Goal: Book appointment/travel/reservation

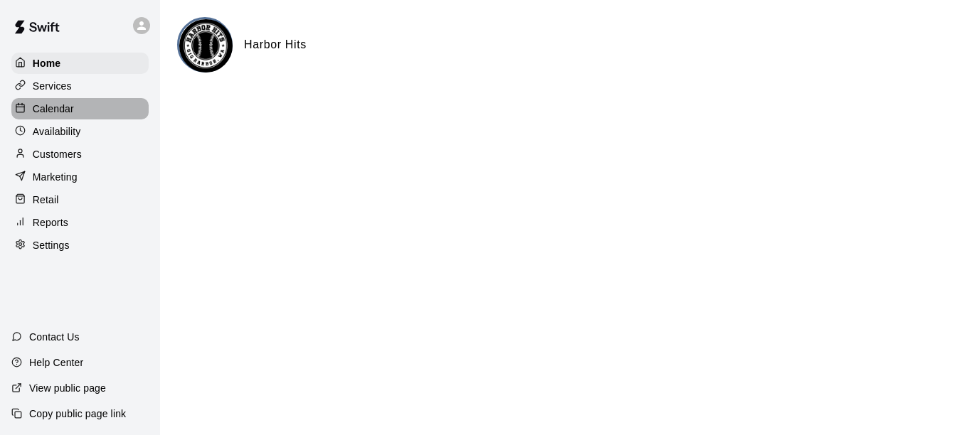
click at [54, 111] on p "Calendar" at bounding box center [53, 109] width 41 height 14
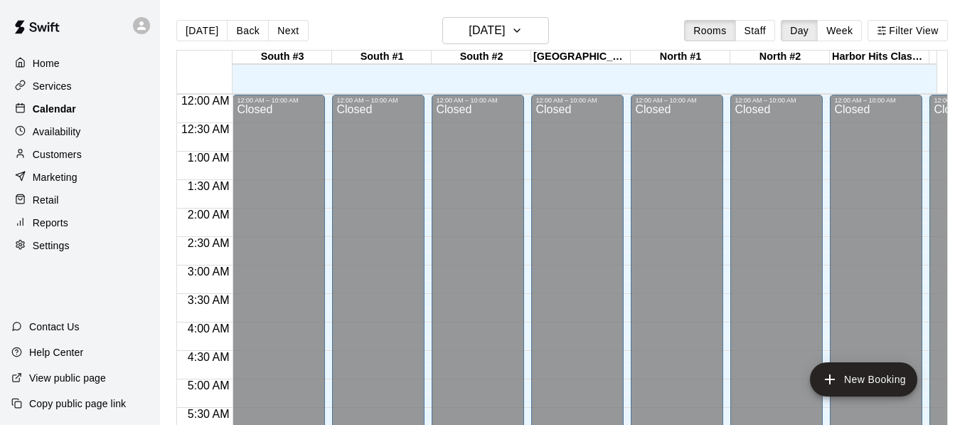
scroll to position [609, 0]
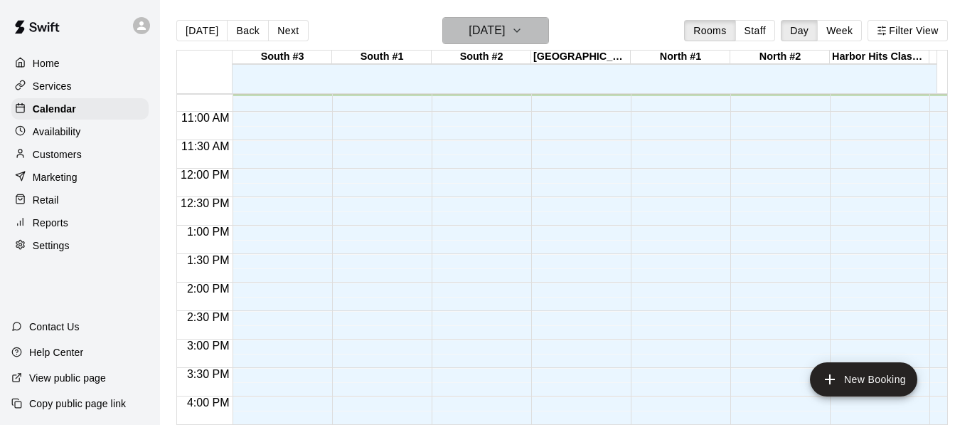
click at [520, 29] on icon "button" at bounding box center [517, 30] width 6 height 3
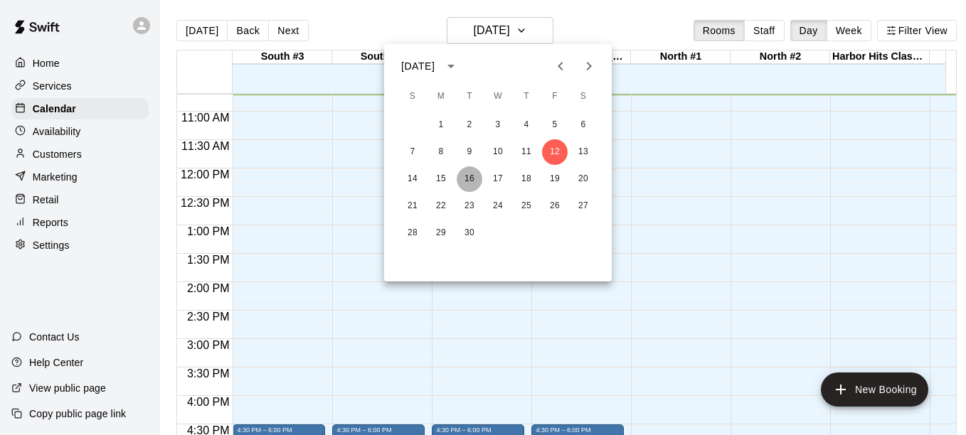
click at [467, 177] on button "16" at bounding box center [470, 179] width 26 height 26
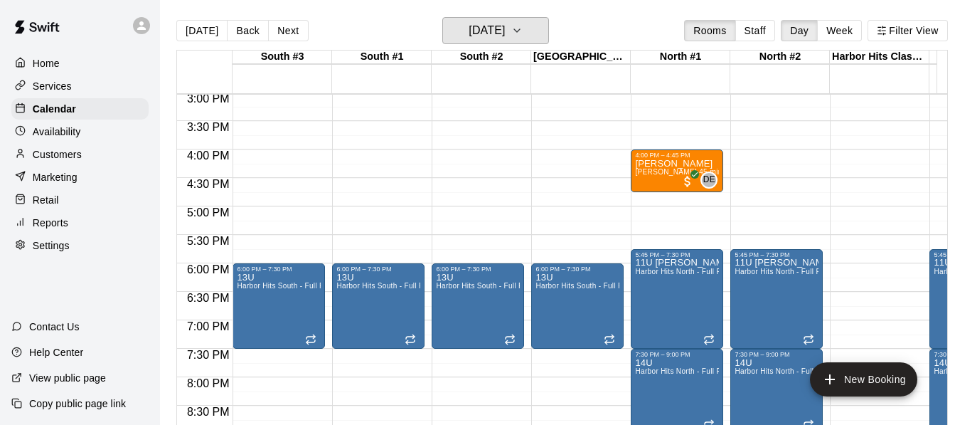
scroll to position [857, 0]
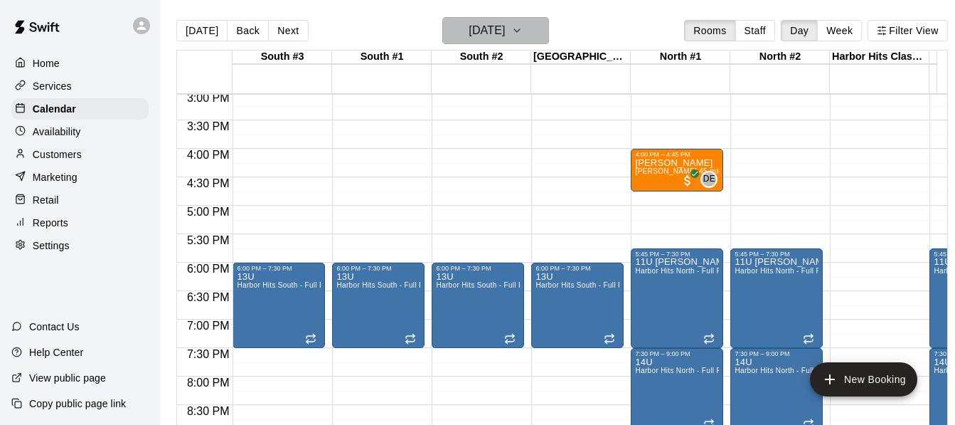
click at [523, 28] on icon "button" at bounding box center [517, 30] width 11 height 17
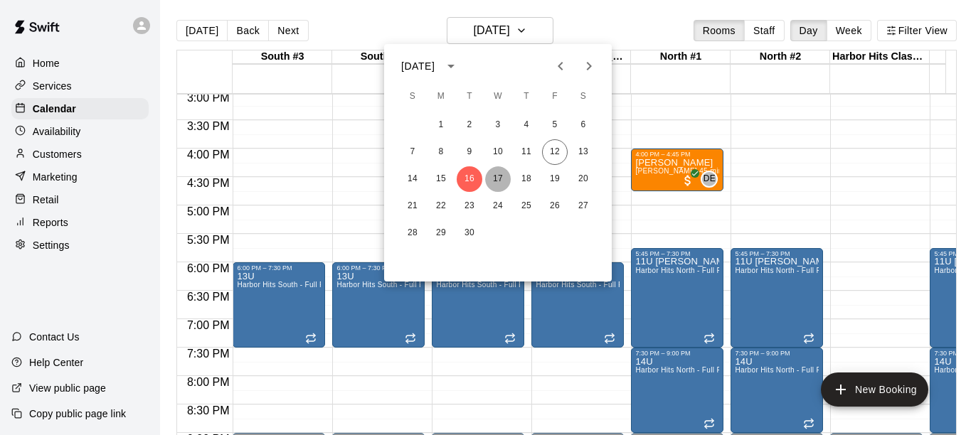
click at [502, 174] on button "17" at bounding box center [498, 179] width 26 height 26
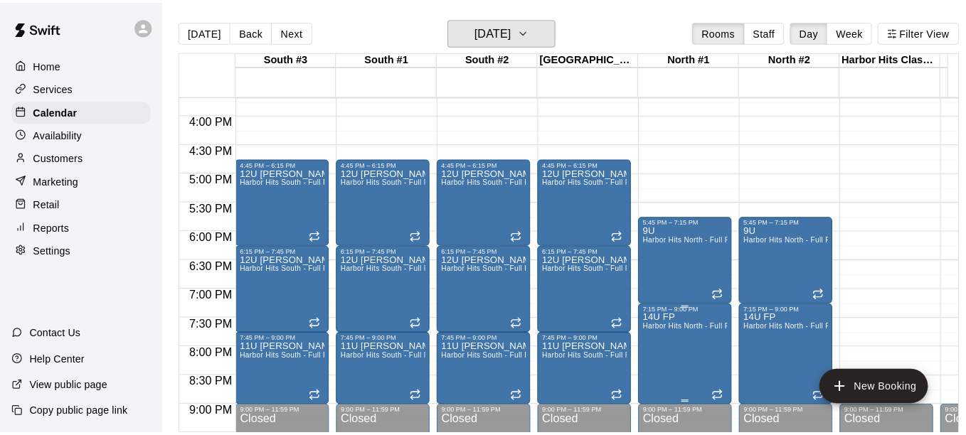
scroll to position [894, 0]
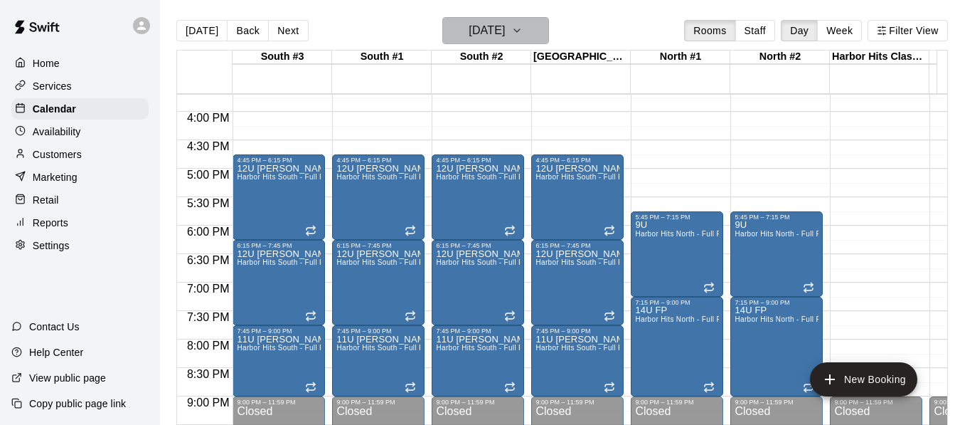
click at [523, 33] on icon "button" at bounding box center [517, 30] width 11 height 17
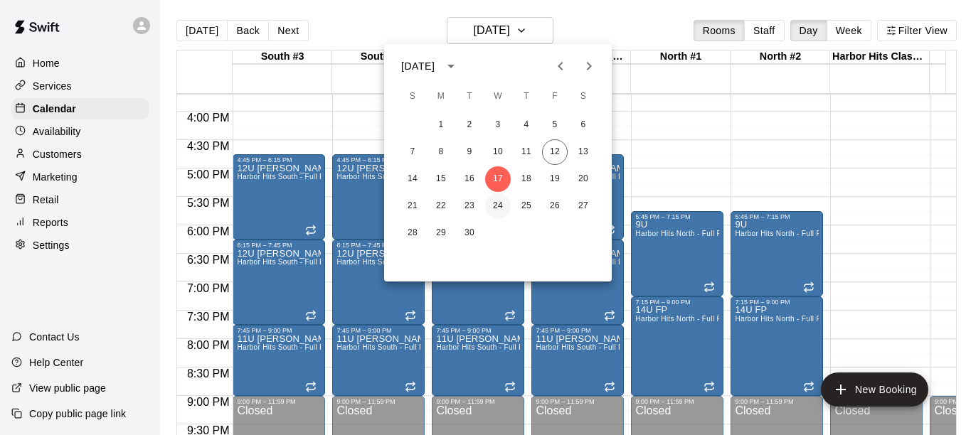
click at [499, 203] on button "24" at bounding box center [498, 207] width 26 height 26
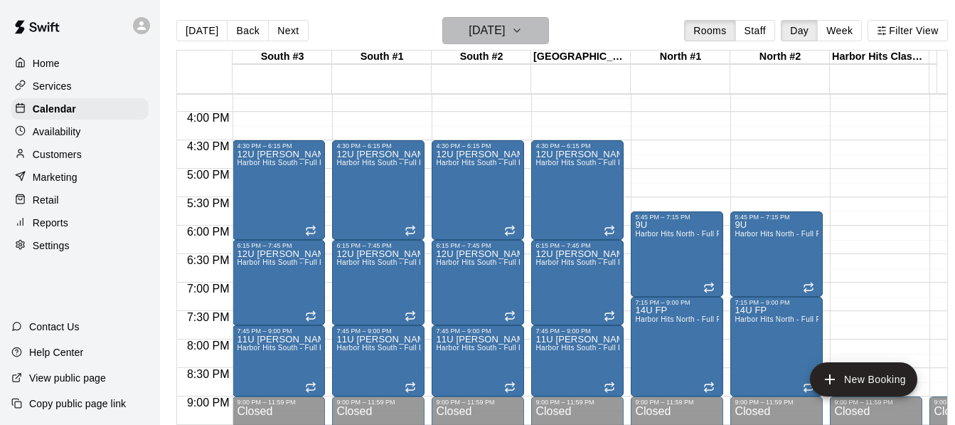
click at [523, 31] on icon "button" at bounding box center [517, 30] width 11 height 17
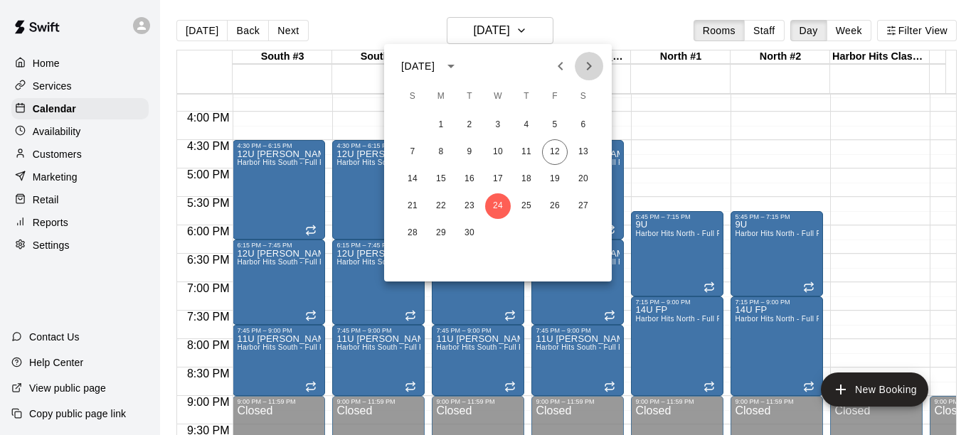
click at [593, 71] on icon "Next month" at bounding box center [589, 66] width 17 height 17
click at [500, 123] on button "1" at bounding box center [498, 125] width 26 height 26
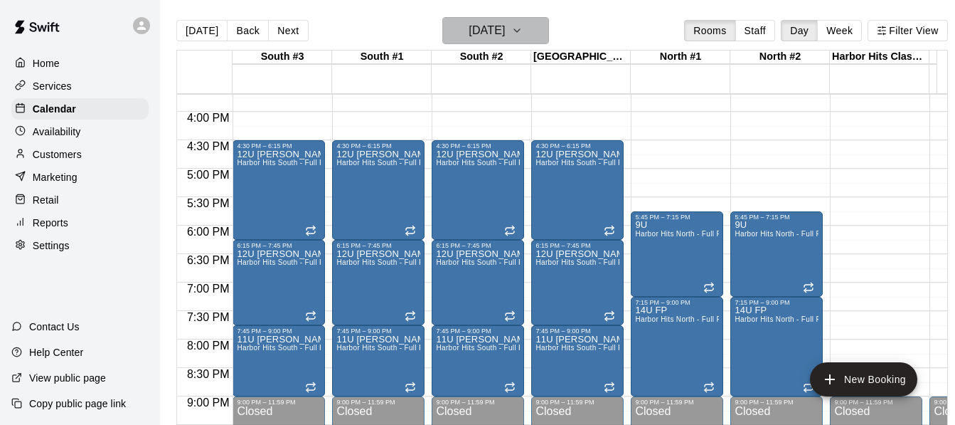
click at [523, 27] on icon "button" at bounding box center [517, 30] width 11 height 17
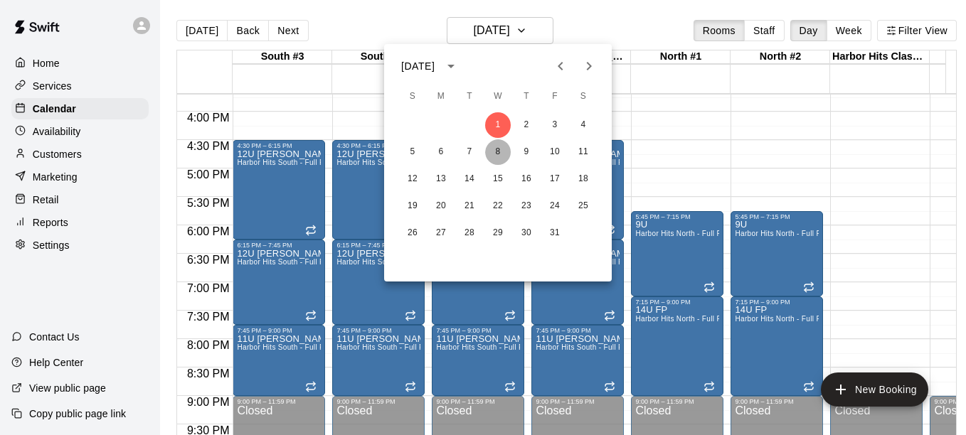
click at [497, 148] on button "8" at bounding box center [498, 152] width 26 height 26
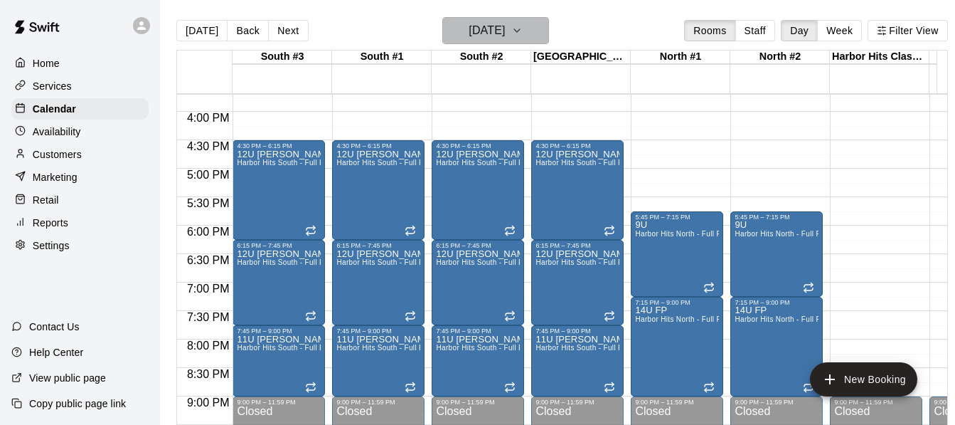
click at [523, 30] on icon "button" at bounding box center [517, 30] width 11 height 17
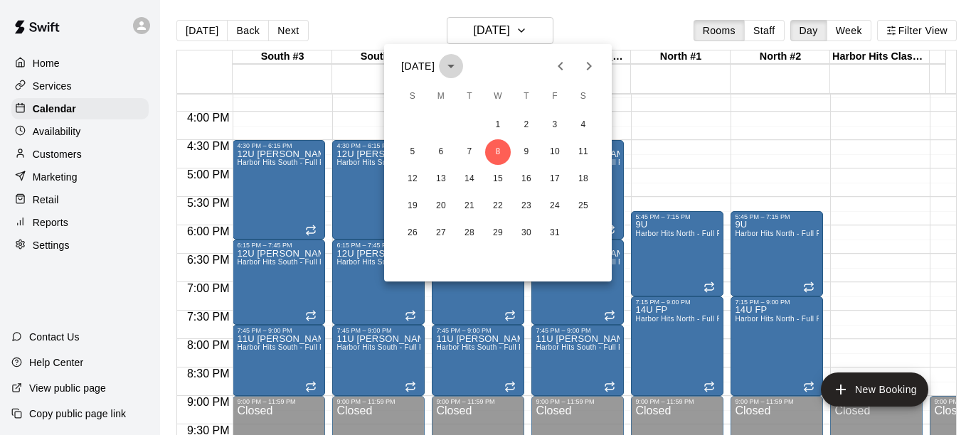
click at [460, 64] on icon "calendar view is open, switch to year view" at bounding box center [451, 66] width 17 height 17
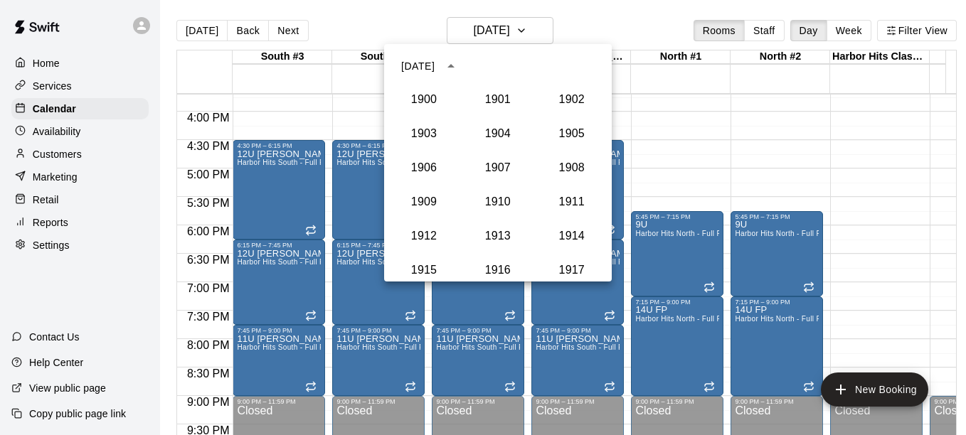
scroll to position [1318, 0]
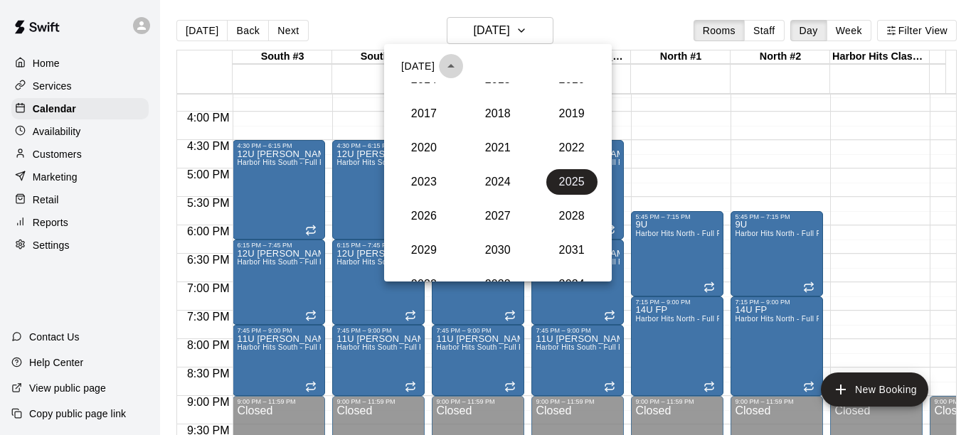
click at [460, 64] on icon "year view is open, switch to calendar view" at bounding box center [451, 66] width 17 height 17
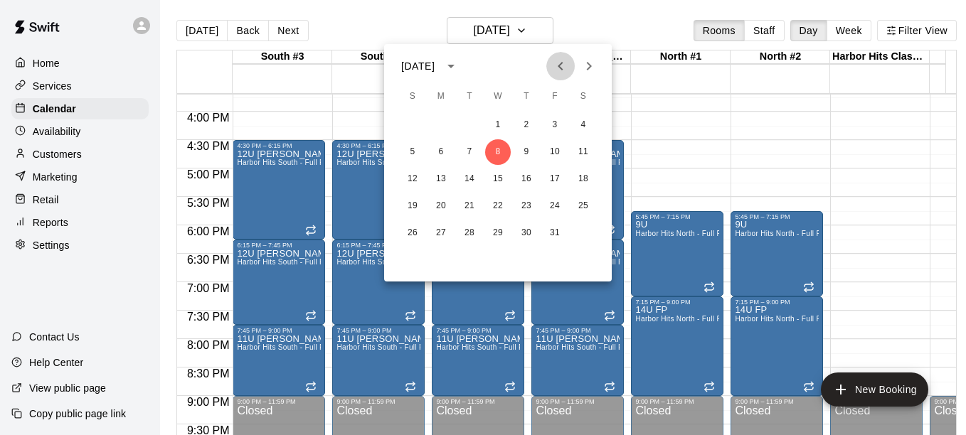
click at [562, 64] on icon "Previous month" at bounding box center [560, 66] width 17 height 17
click at [440, 174] on button "15" at bounding box center [441, 179] width 26 height 26
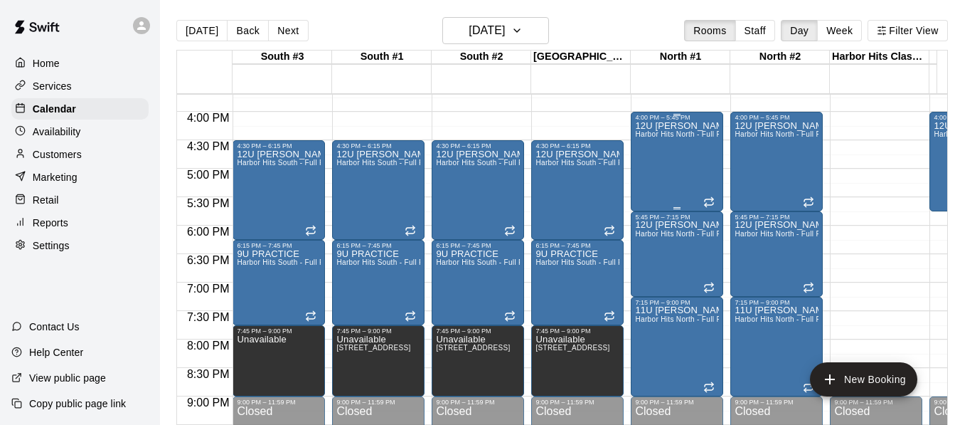
click at [668, 154] on div "12U [PERSON_NAME] Harbor Hits North - Full Facility Rental" at bounding box center [677, 333] width 84 height 425
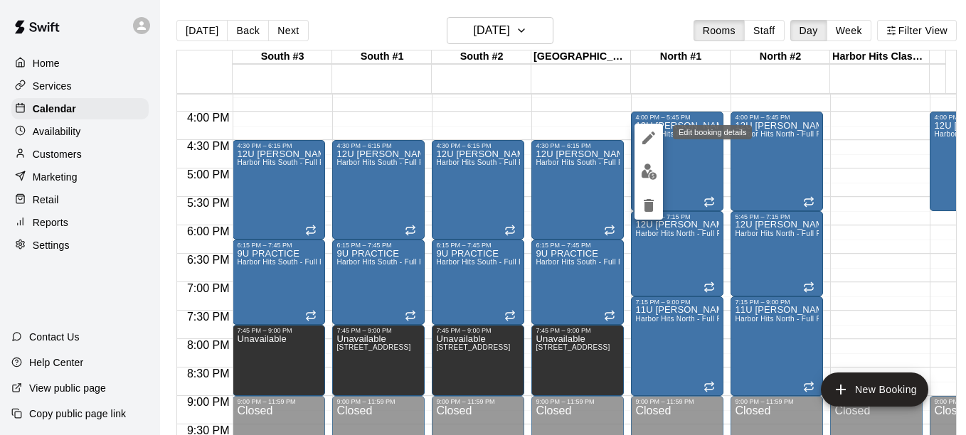
click at [650, 137] on icon "edit" at bounding box center [648, 138] width 13 height 13
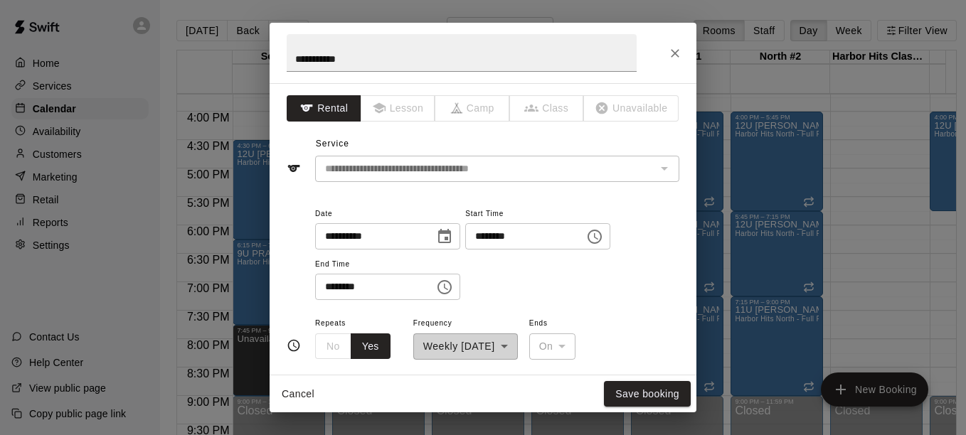
click at [650, 137] on div "**********" at bounding box center [483, 157] width 393 height 49
click at [453, 237] on icon "Choose date, selected date is Sep 15, 2025" at bounding box center [444, 236] width 17 height 17
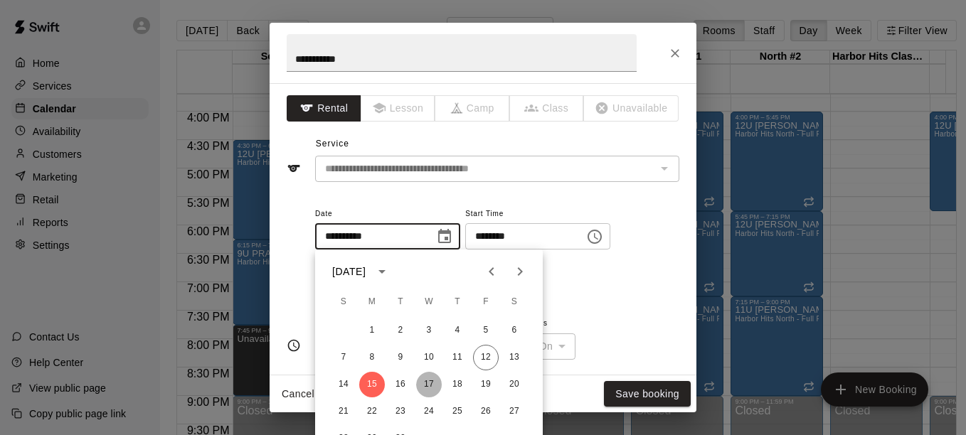
click at [431, 382] on button "17" at bounding box center [429, 385] width 26 height 26
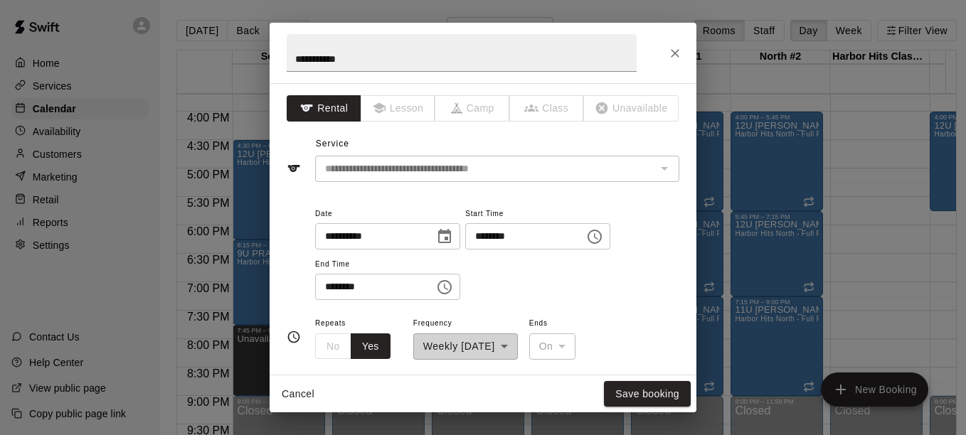
type input "**********"
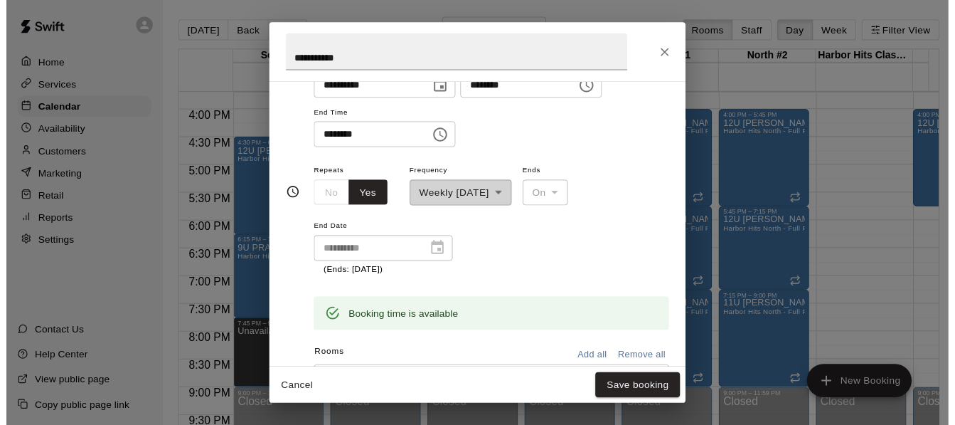
scroll to position [209, 0]
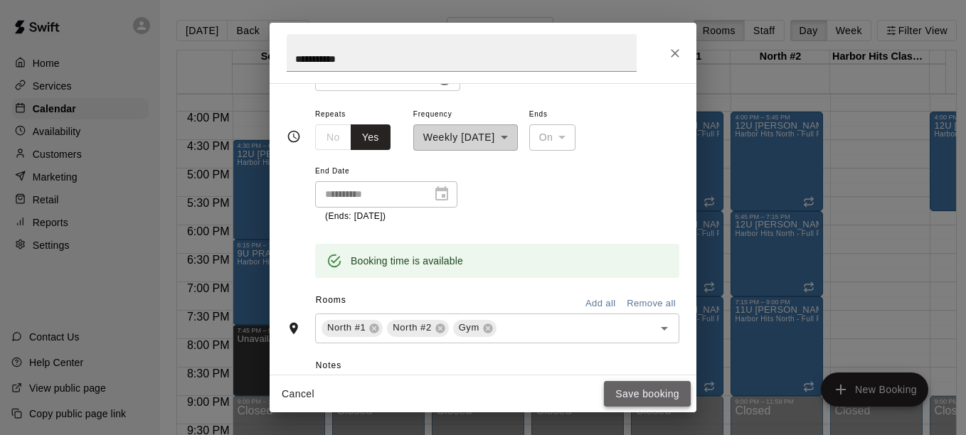
click at [640, 393] on button "Save booking" at bounding box center [647, 394] width 87 height 26
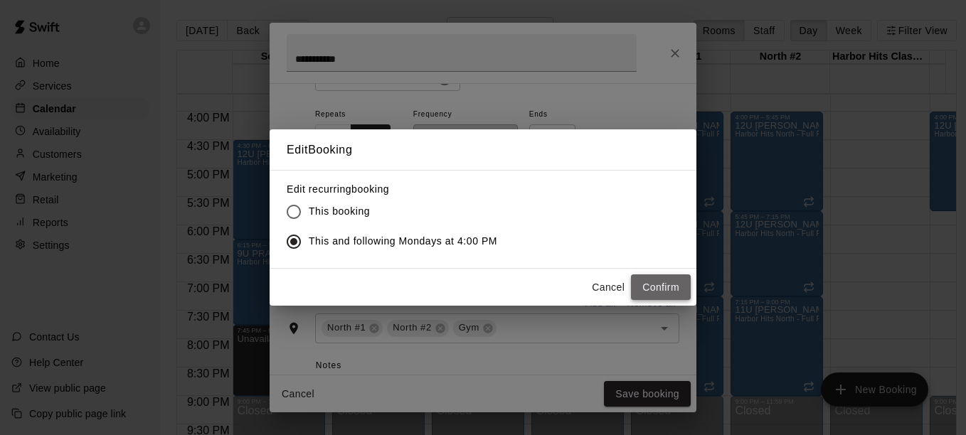
click at [661, 287] on button "Confirm" at bounding box center [661, 288] width 60 height 26
